Goal: Transaction & Acquisition: Purchase product/service

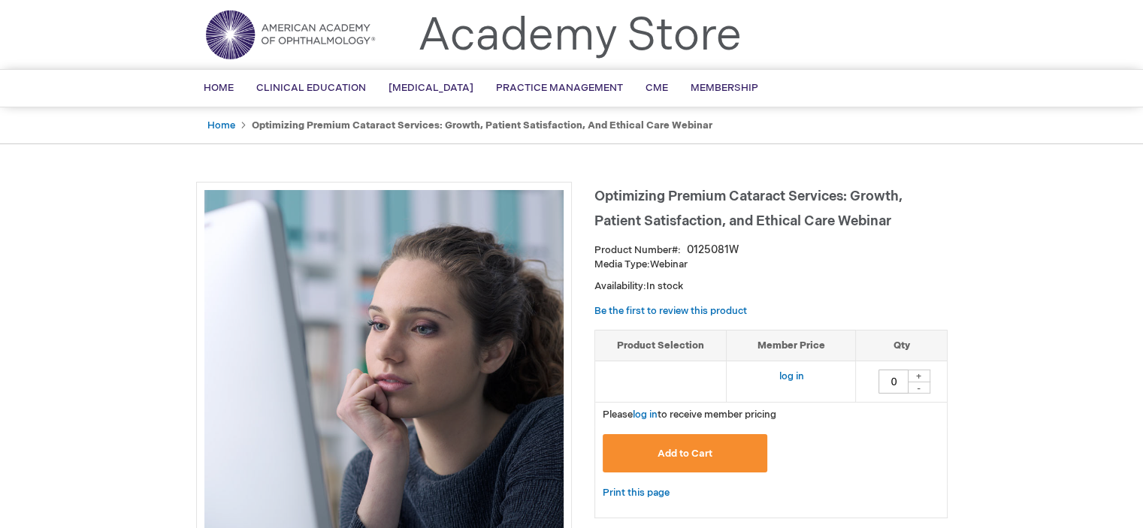
scroll to position [75, 0]
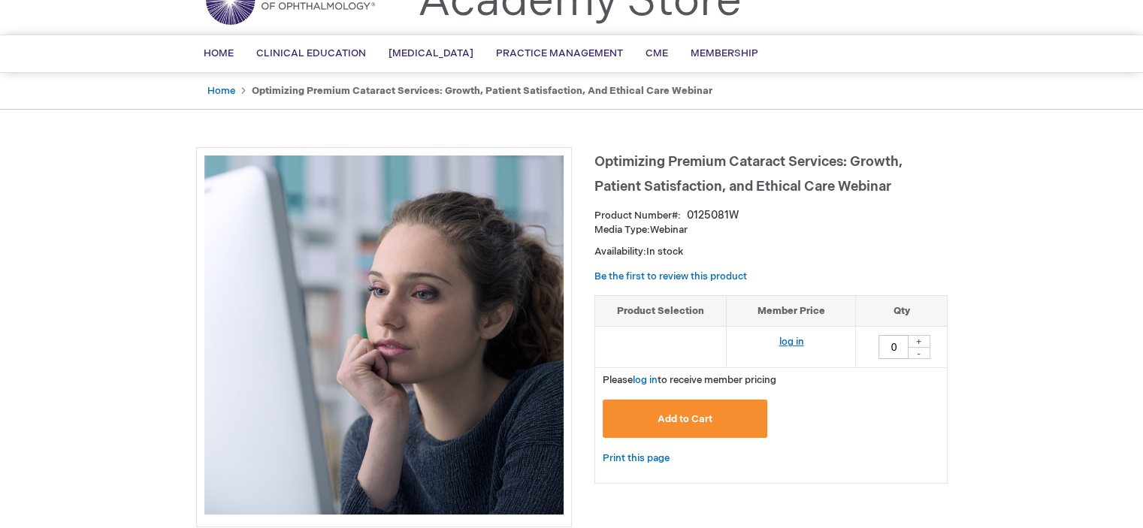
click at [785, 342] on link "log in" at bounding box center [791, 342] width 25 height 12
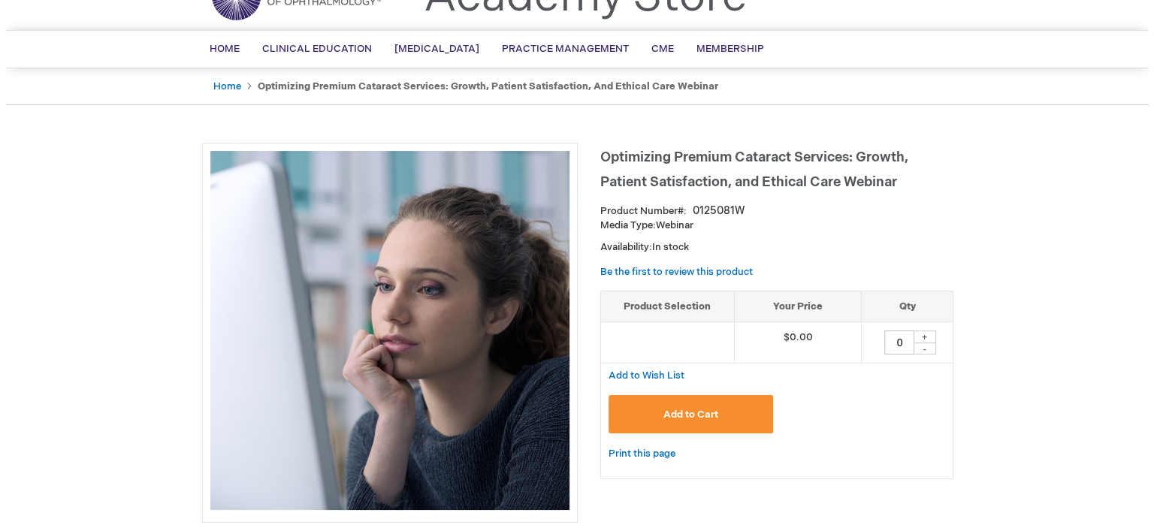
scroll to position [225, 0]
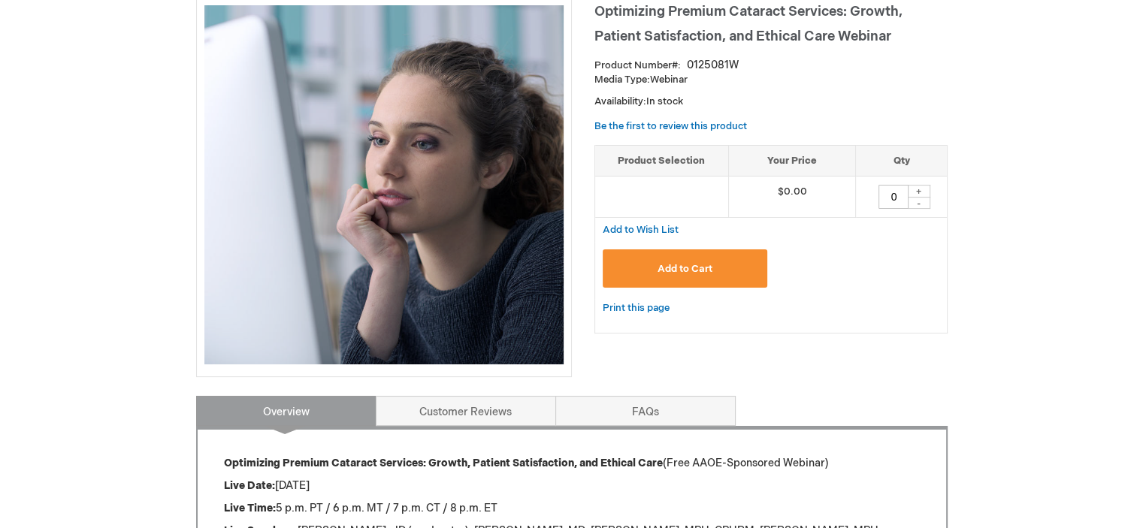
click at [916, 188] on div "+" at bounding box center [919, 191] width 23 height 13
type input "1"
click at [665, 265] on span "Add to Cart" at bounding box center [685, 269] width 55 height 12
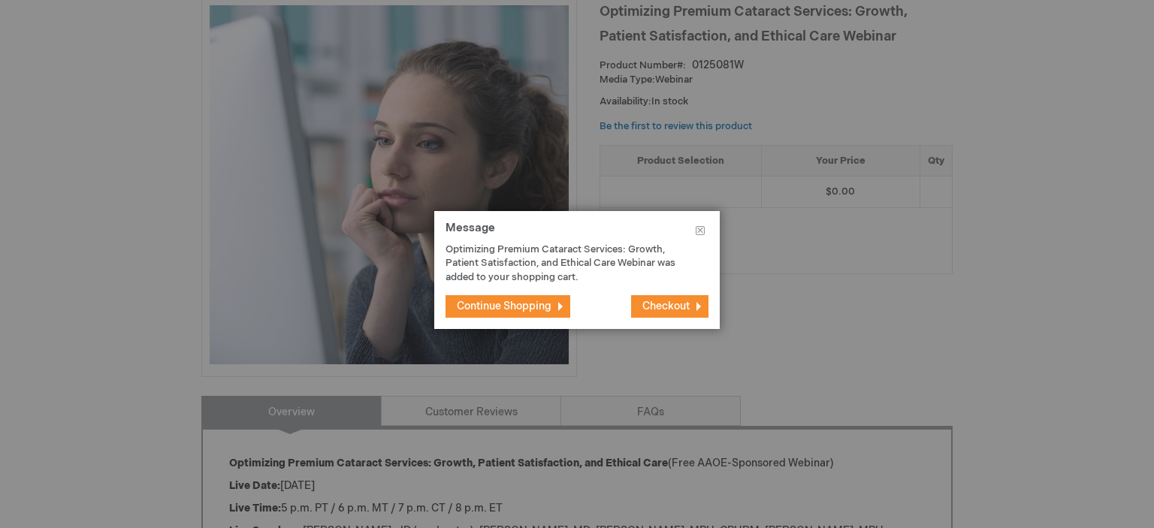
click at [669, 308] on span "Checkout" at bounding box center [666, 306] width 47 height 13
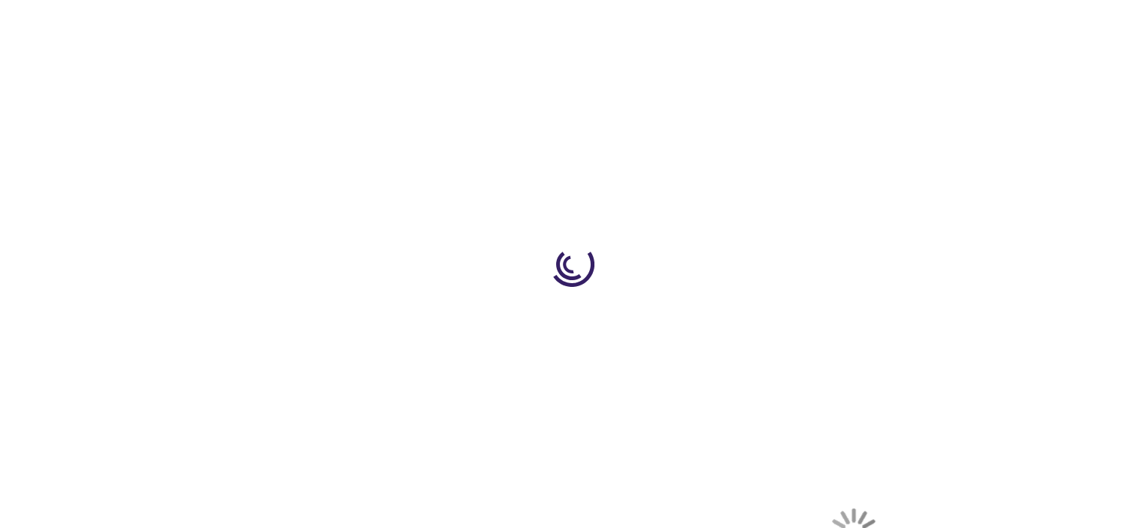
select select "US"
select select "51"
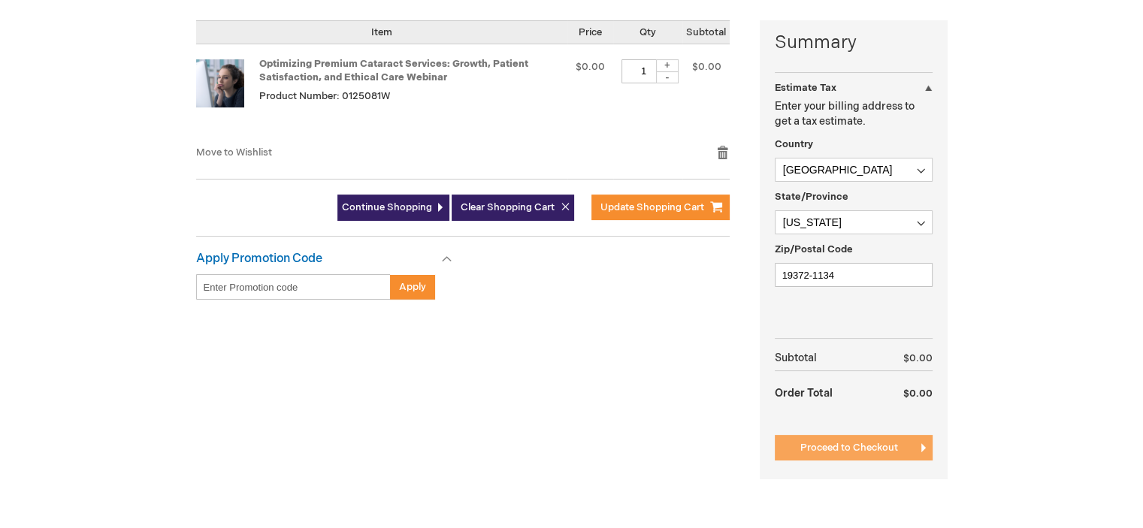
scroll to position [451, 0]
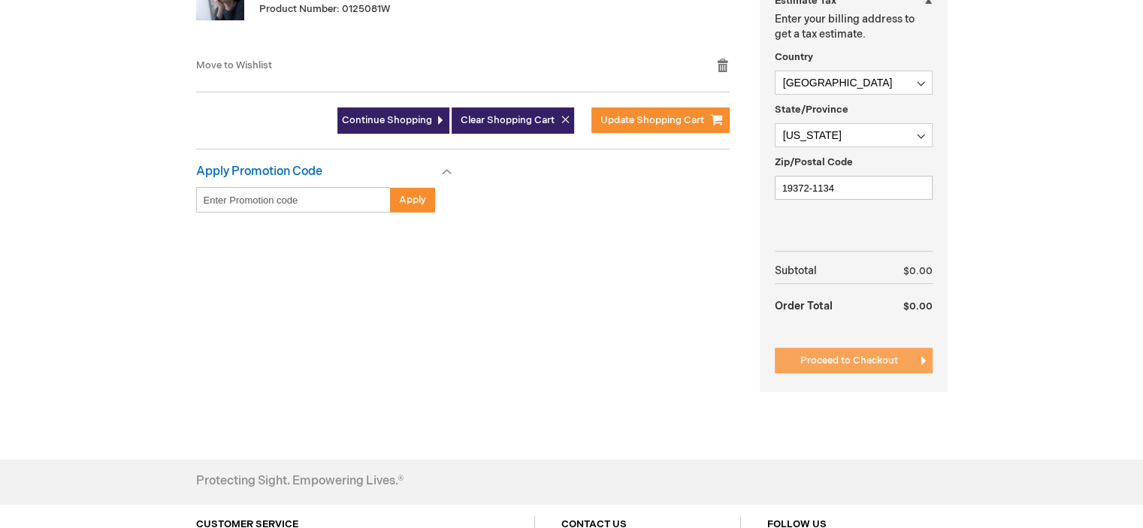
click at [862, 355] on span "Proceed to Checkout" at bounding box center [849, 361] width 98 height 12
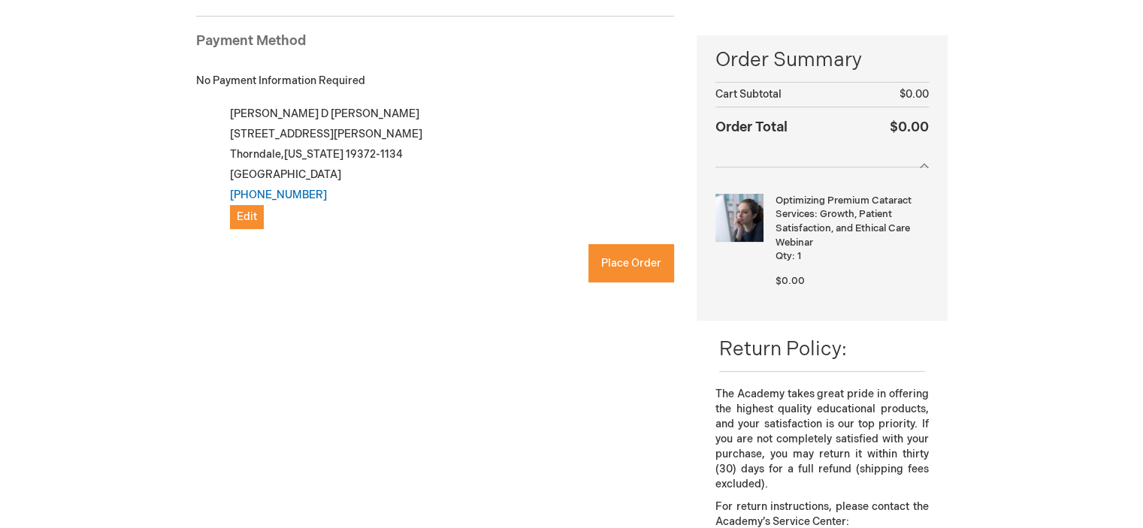
checkbox input "true"
click at [635, 258] on span "Place Order" at bounding box center [631, 263] width 60 height 13
